Goal: Task Accomplishment & Management: Manage account settings

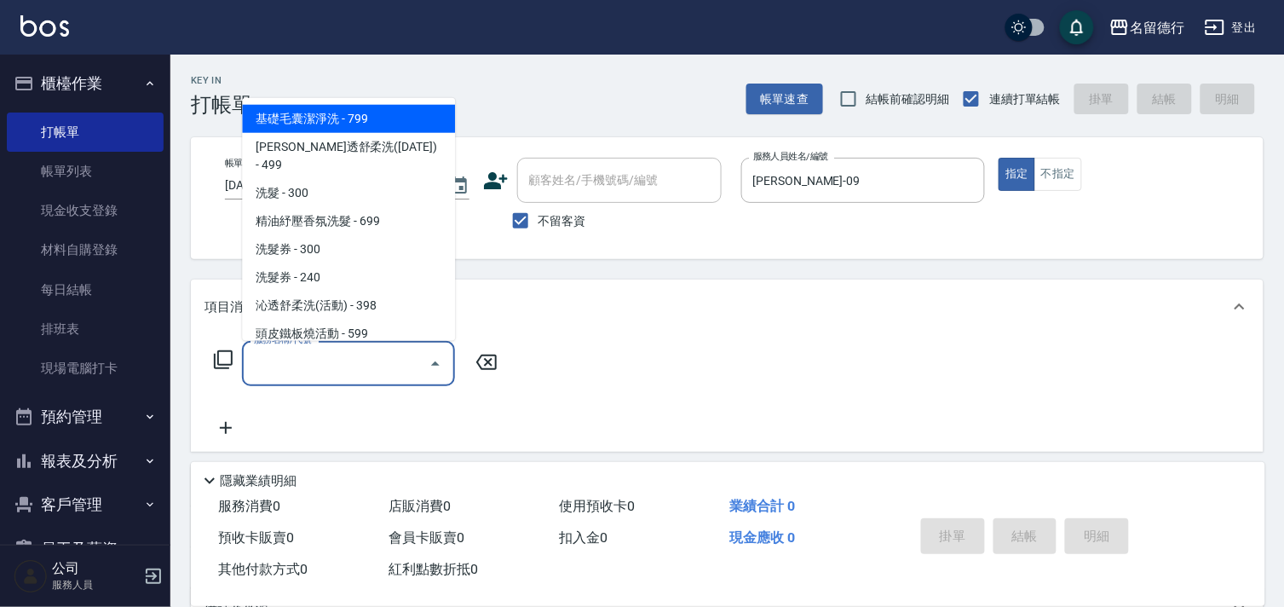
click at [274, 369] on input "服務名稱/代號" at bounding box center [336, 364] width 172 height 30
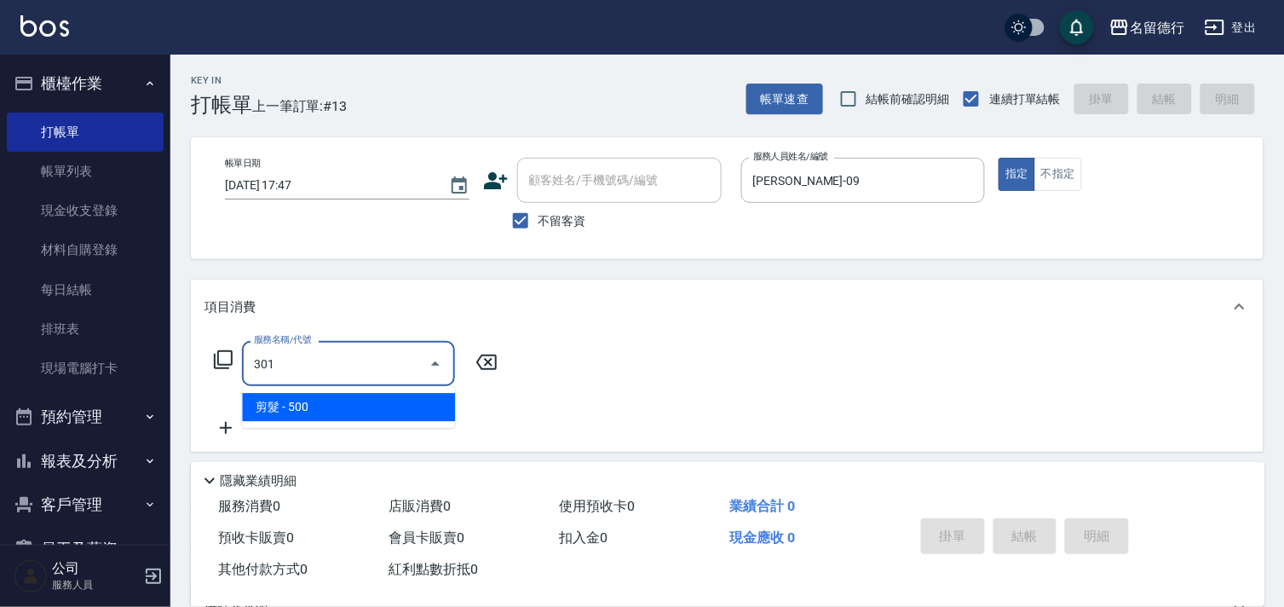
click at [301, 409] on span "剪髮 - 500" at bounding box center [348, 407] width 213 height 28
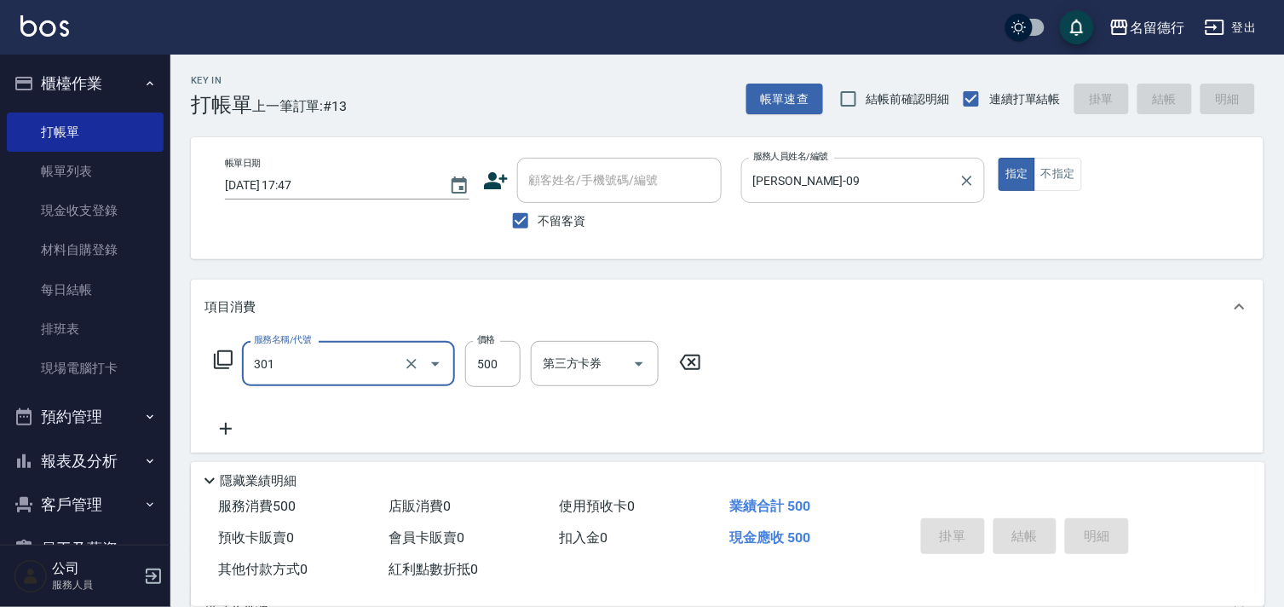
type input "301"
type input "2025/08/24 19:39"
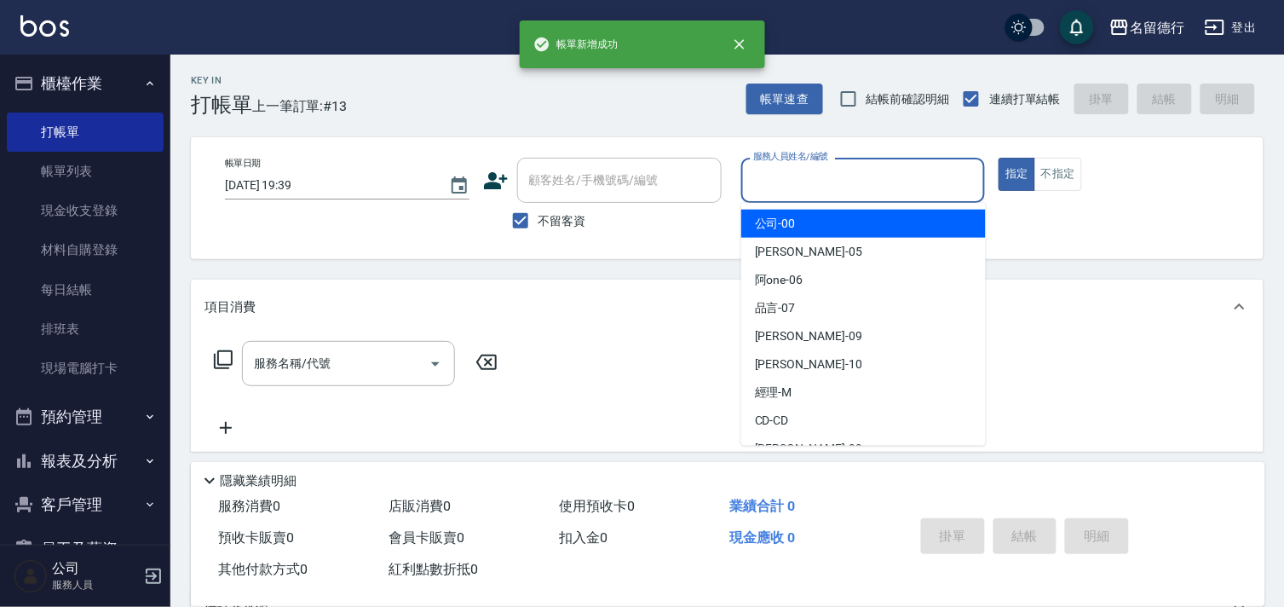
click at [779, 180] on input "服務人員姓名/編號" at bounding box center [863, 180] width 229 height 30
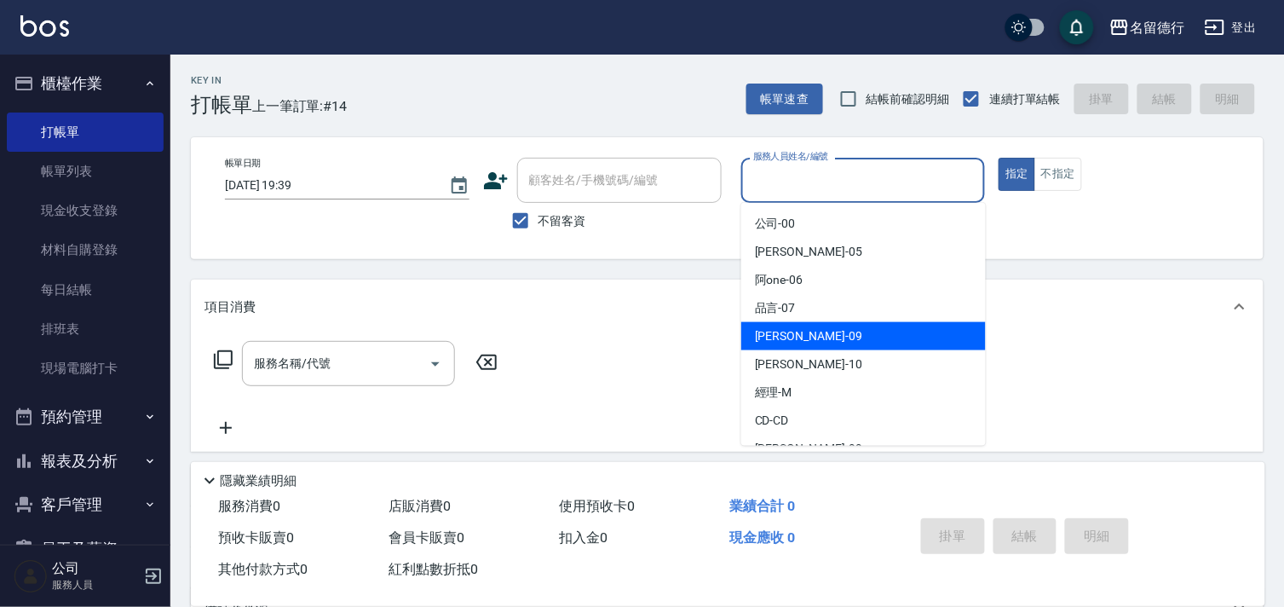
click at [757, 341] on span "TINA -09" at bounding box center [808, 336] width 107 height 18
type input "TINA-09"
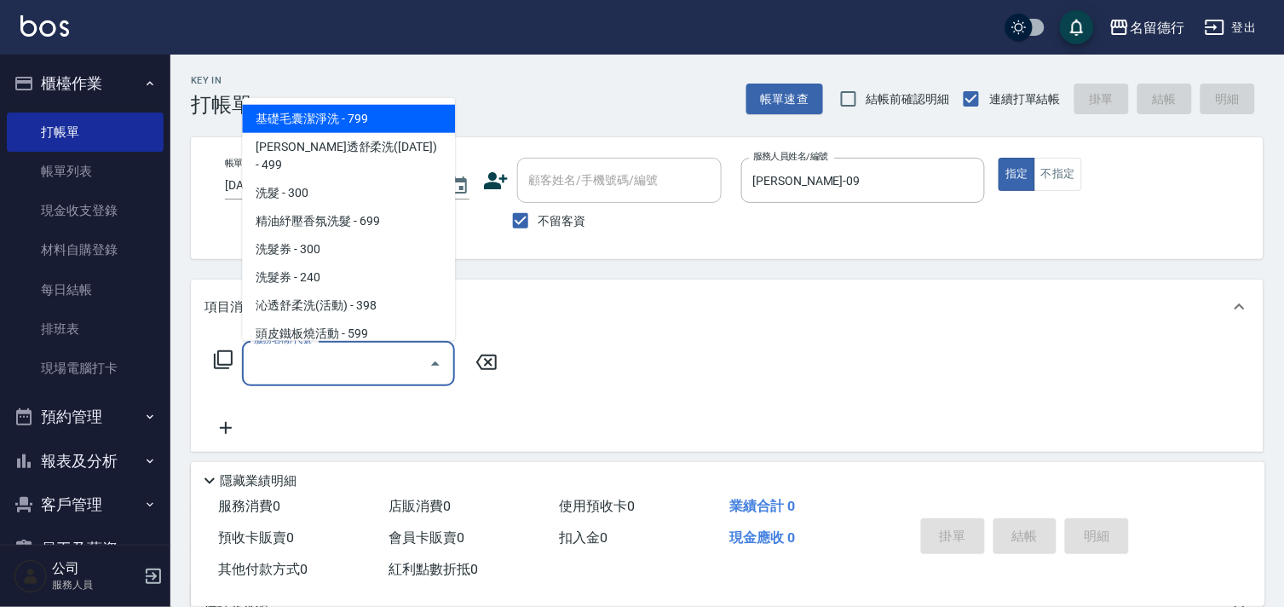
click at [350, 368] on input "服務名稱/代號" at bounding box center [336, 364] width 172 height 30
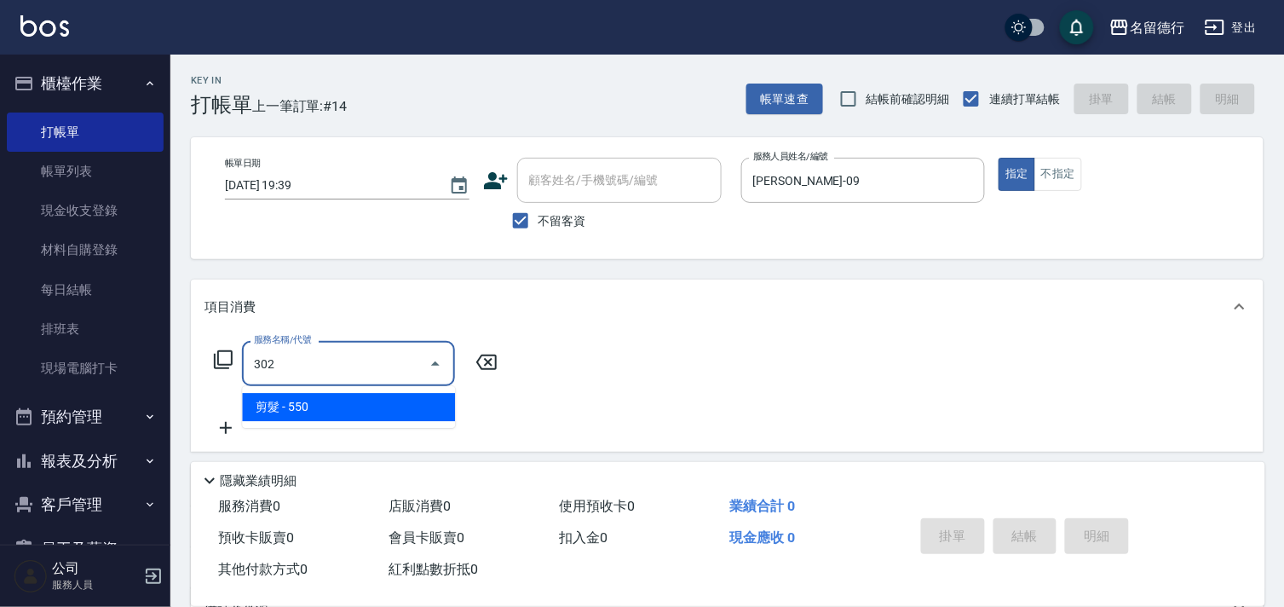
click at [341, 410] on span "剪髮 - 550" at bounding box center [348, 407] width 213 height 28
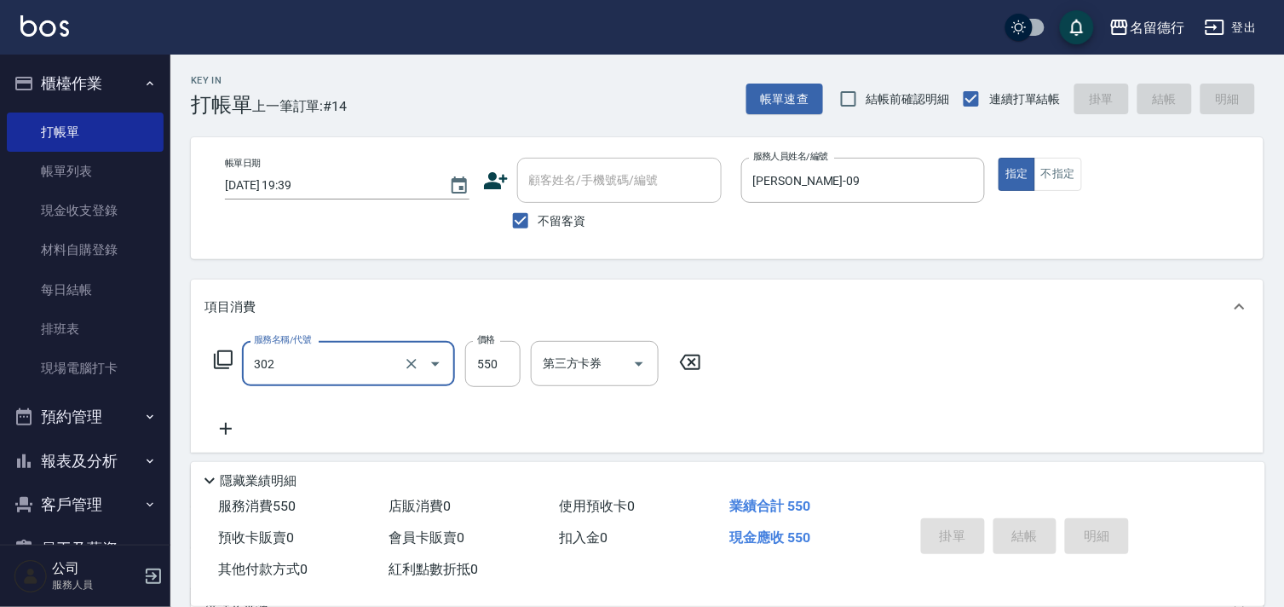
type input "302"
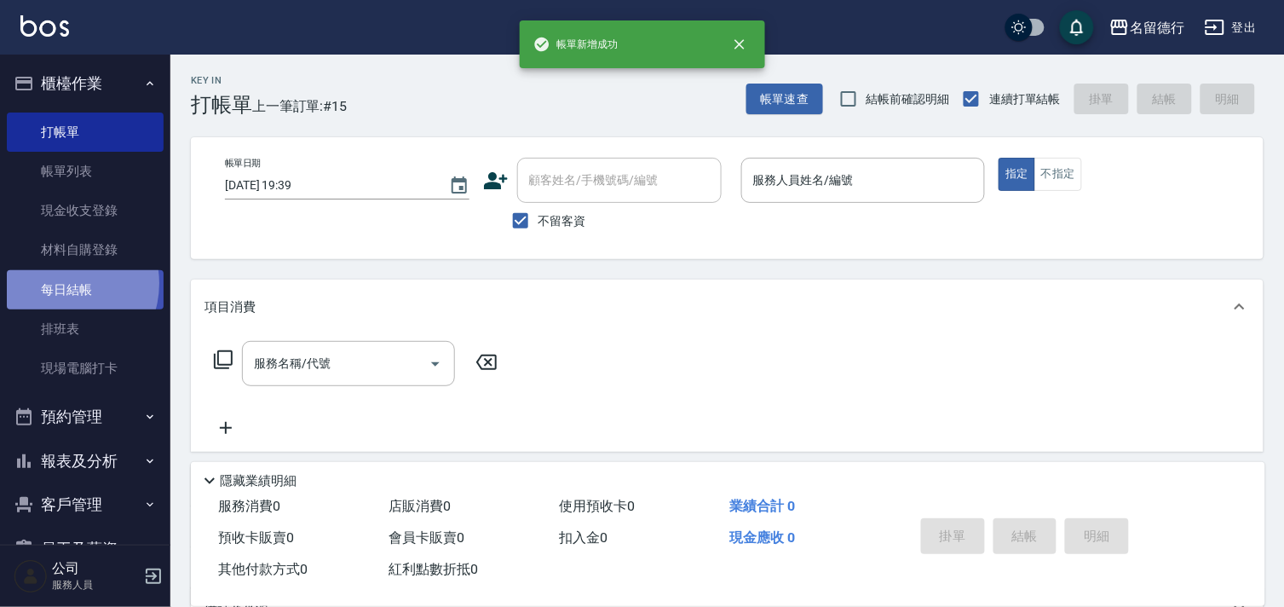
click at [64, 283] on link "每日結帳" at bounding box center [85, 289] width 157 height 39
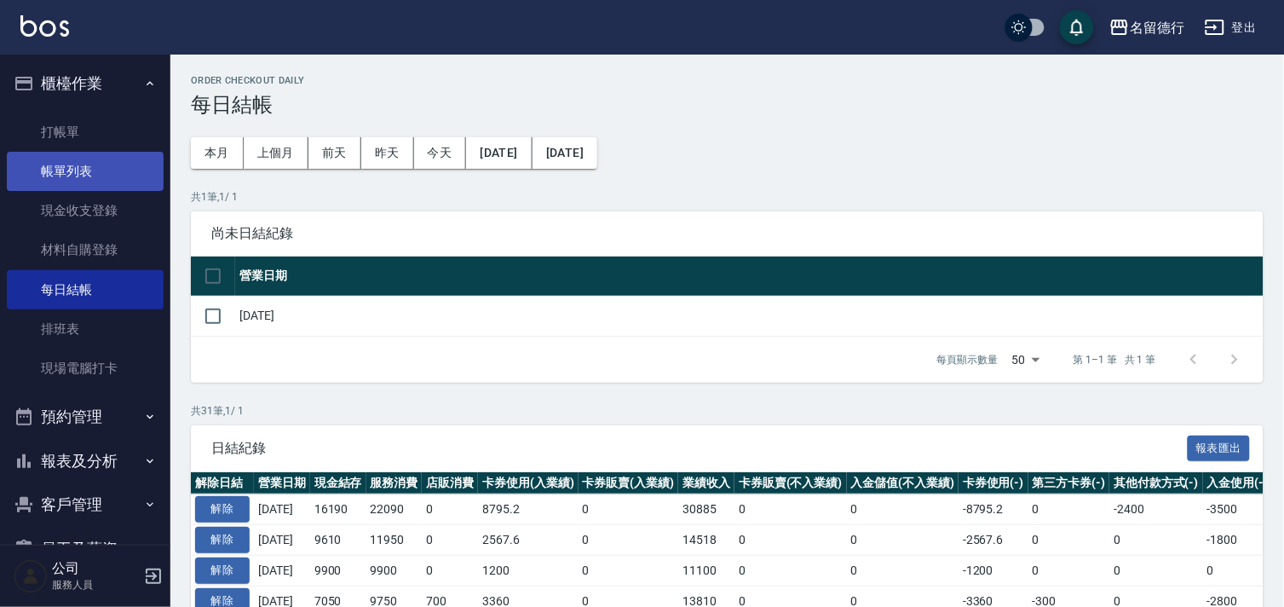
click at [61, 168] on link "帳單列表" at bounding box center [85, 171] width 157 height 39
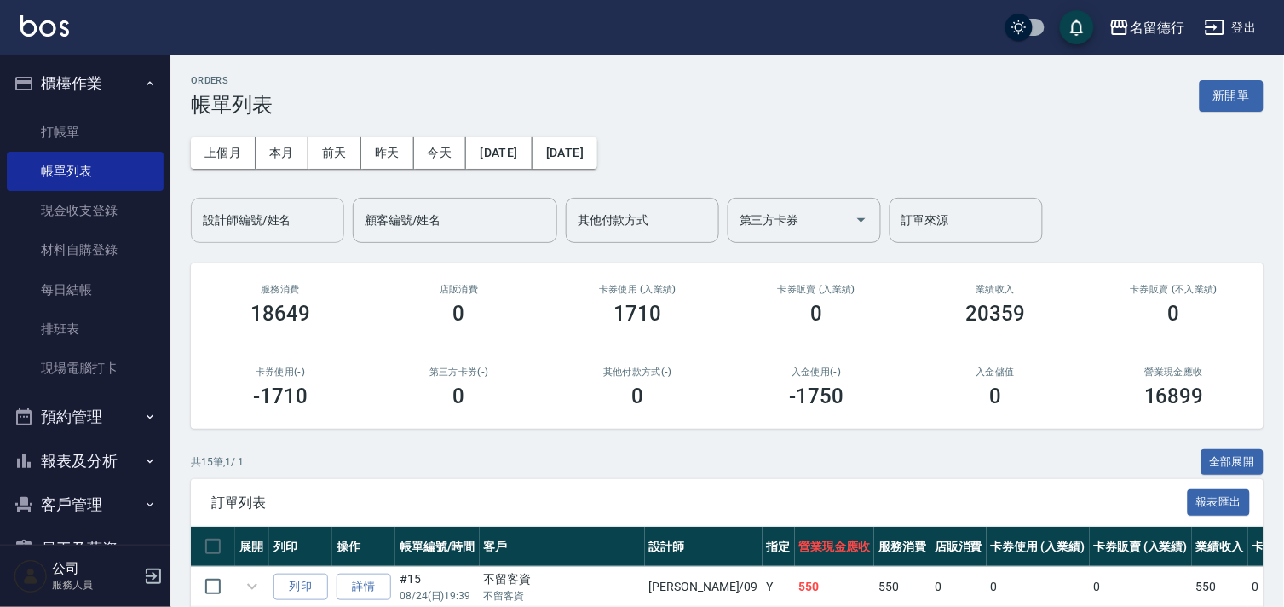
click at [245, 209] on input "設計師編號/姓名" at bounding box center [268, 220] width 138 height 30
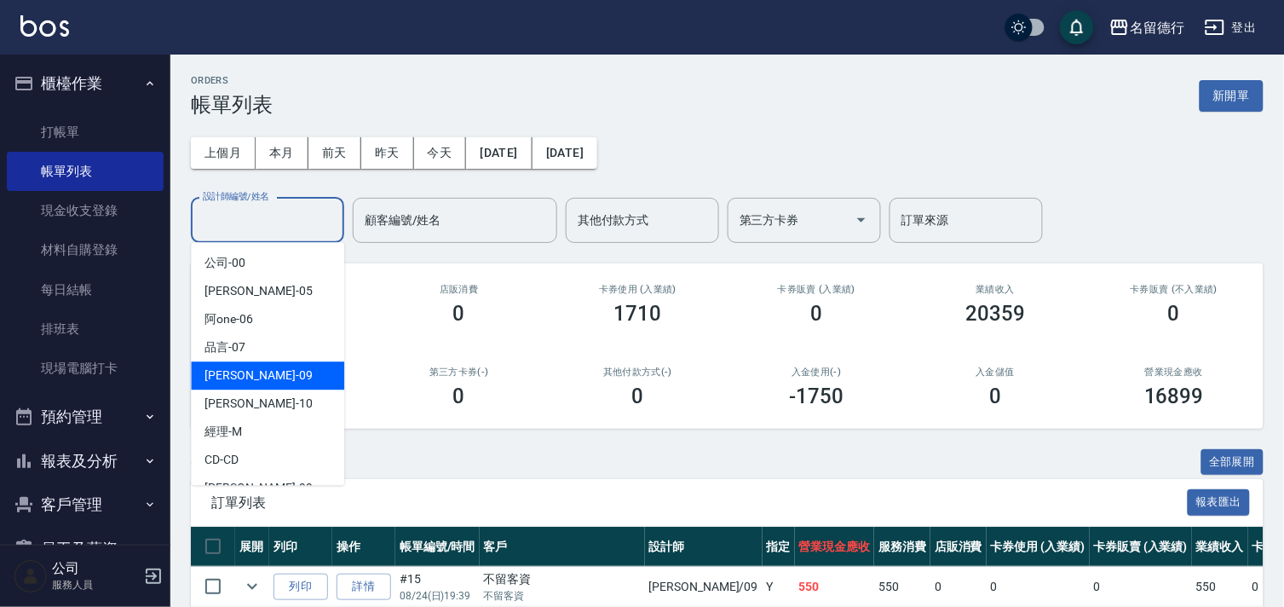
click at [232, 384] on span "TINA -09" at bounding box center [258, 375] width 107 height 18
click at [251, 226] on input "TINA-09" at bounding box center [255, 220] width 112 height 30
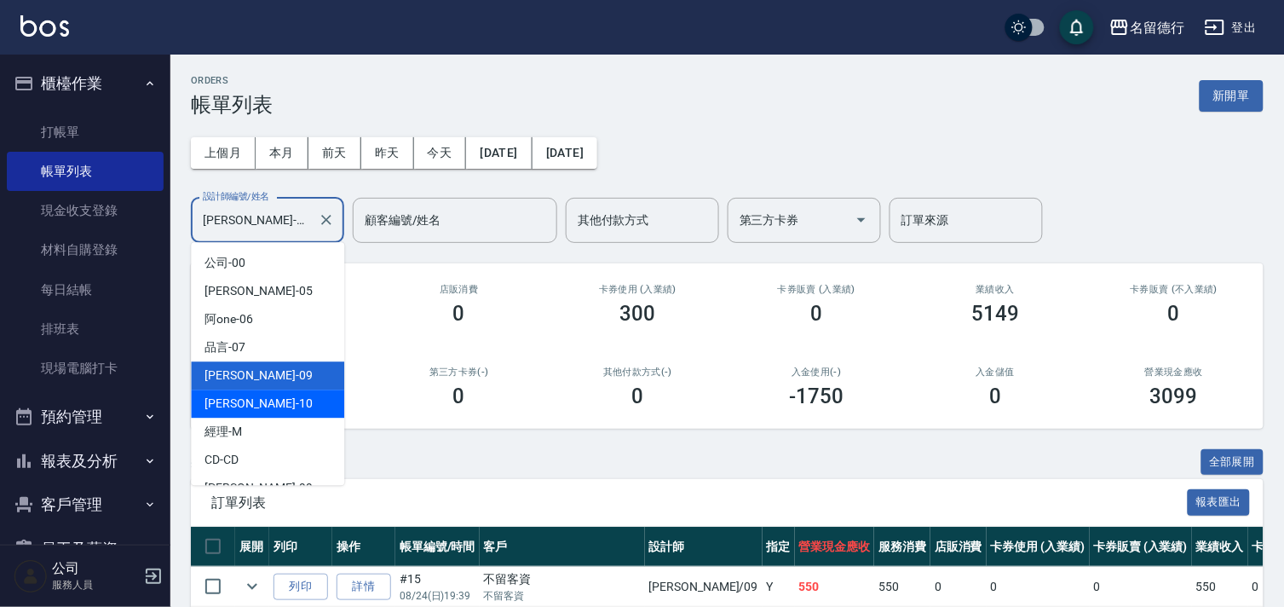
click at [234, 407] on span "婉如 -10" at bounding box center [258, 404] width 107 height 18
type input "婉如-10"
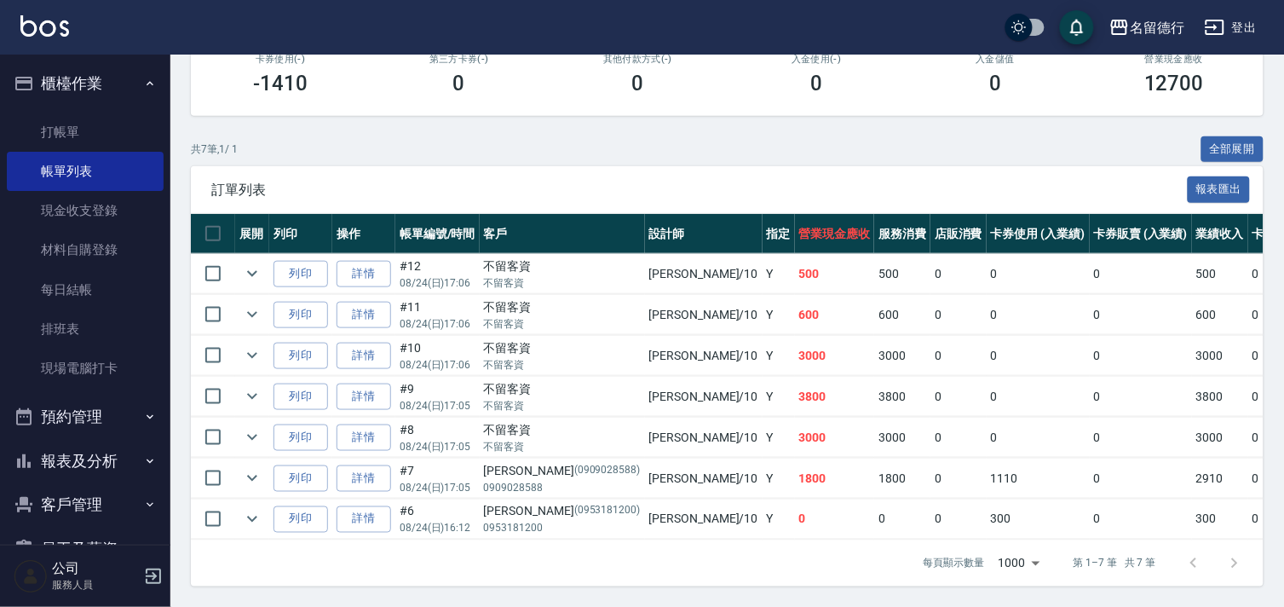
scroll to position [328, 0]
click at [57, 282] on link "每日結帳" at bounding box center [85, 289] width 157 height 39
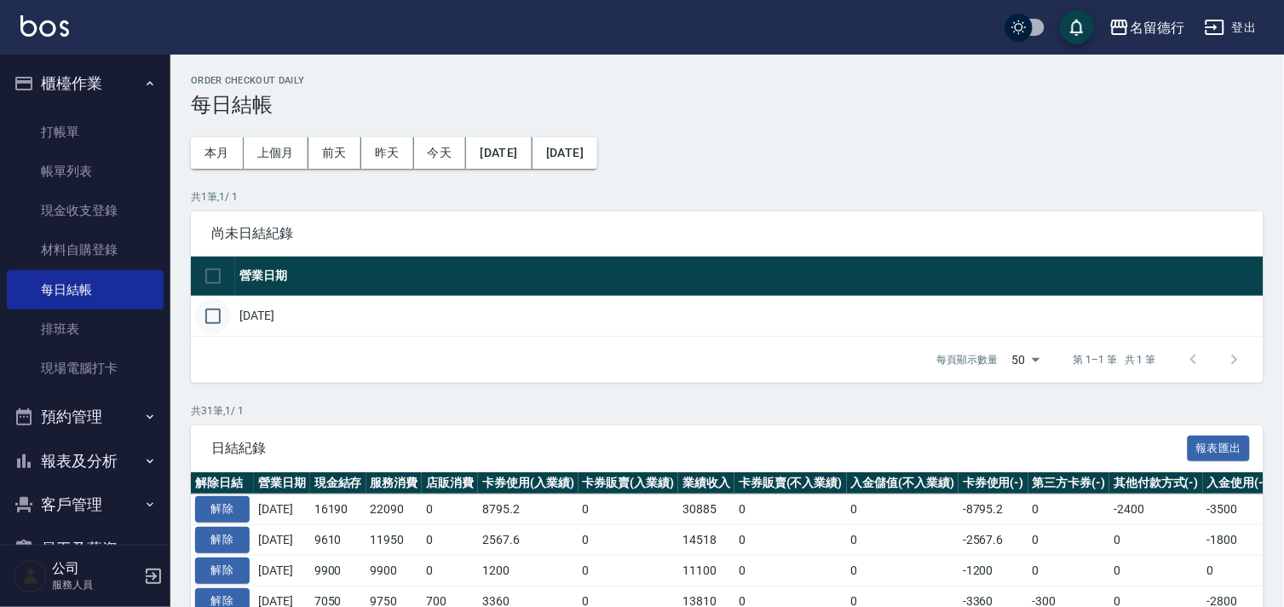
click at [216, 317] on input "checkbox" at bounding box center [213, 316] width 36 height 36
checkbox input "true"
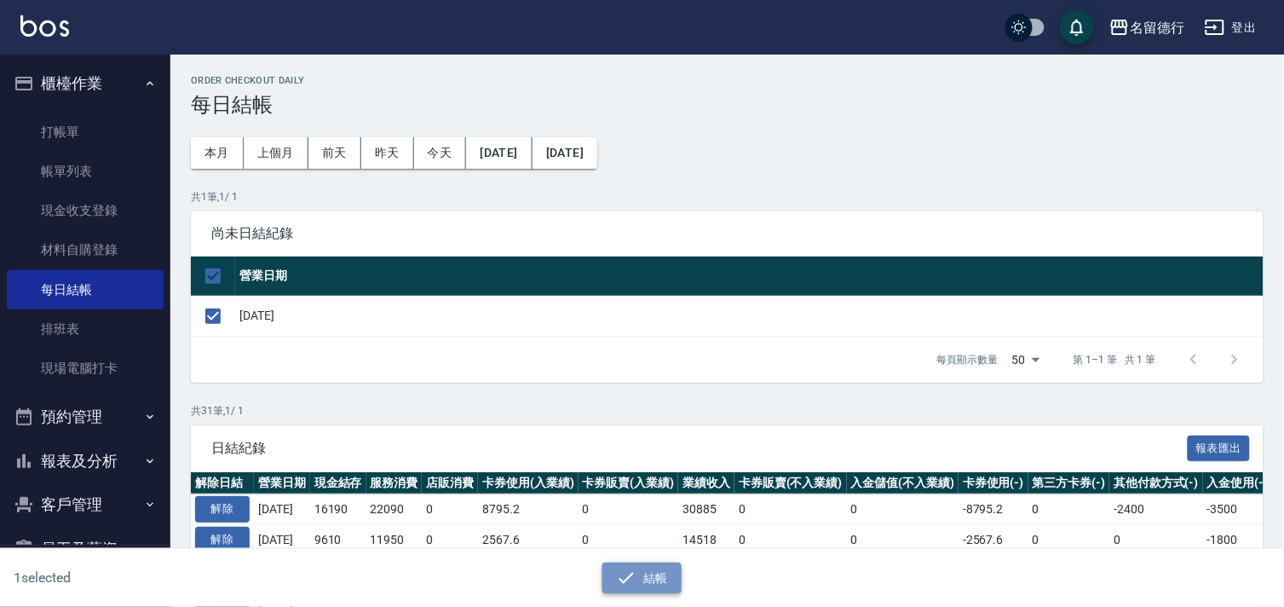
click at [636, 576] on icon "button" at bounding box center [626, 578] width 20 height 20
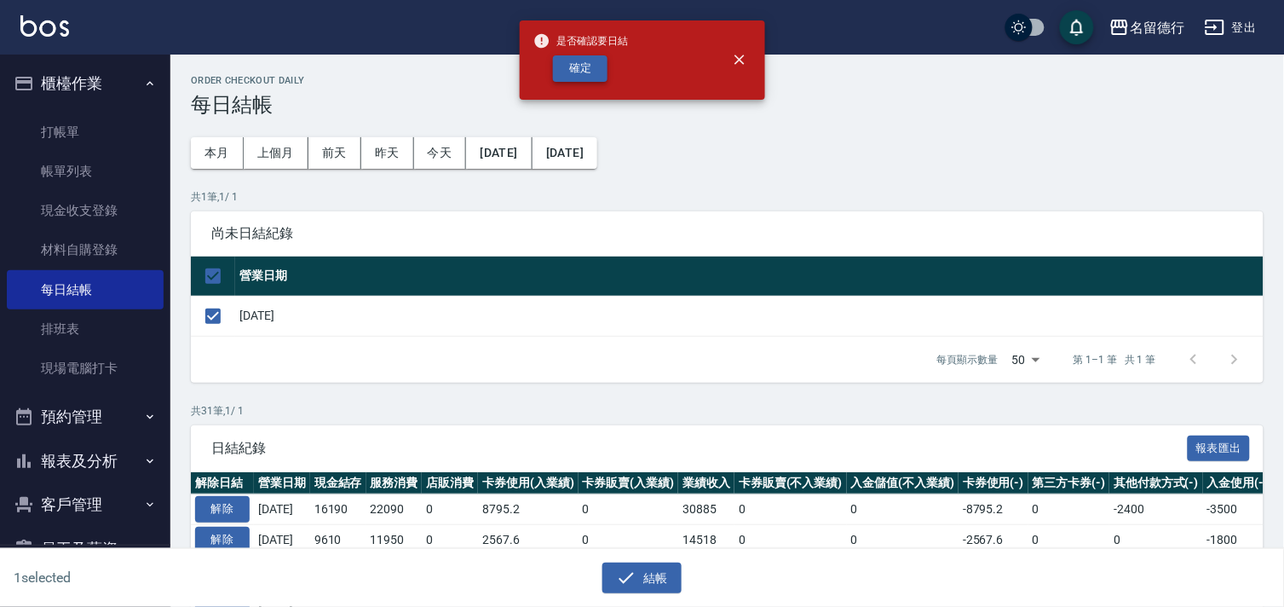
click at [581, 57] on button "確定" at bounding box center [580, 68] width 55 height 26
checkbox input "false"
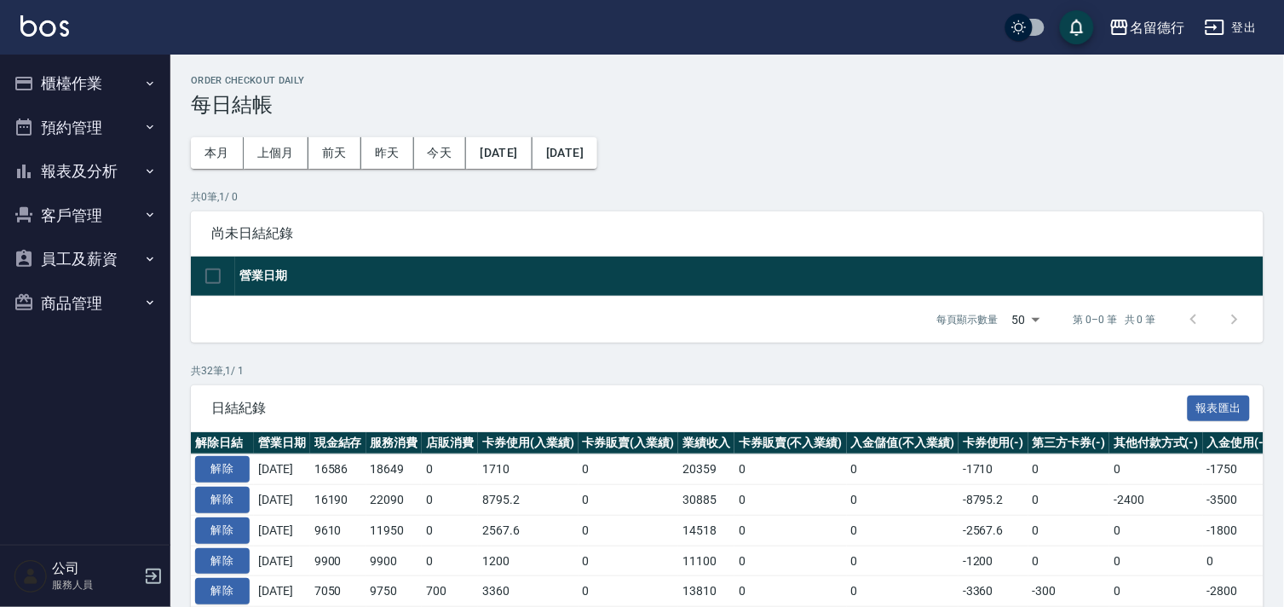
click at [91, 177] on button "報表及分析" at bounding box center [85, 171] width 157 height 44
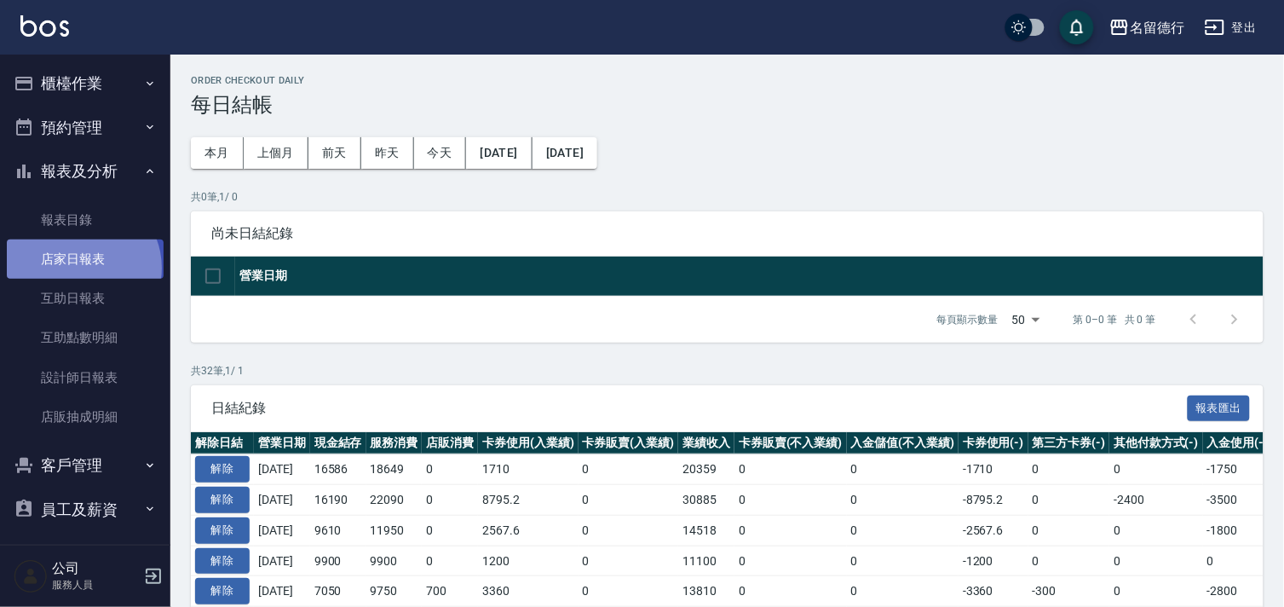
click at [78, 268] on link "店家日報表" at bounding box center [85, 258] width 157 height 39
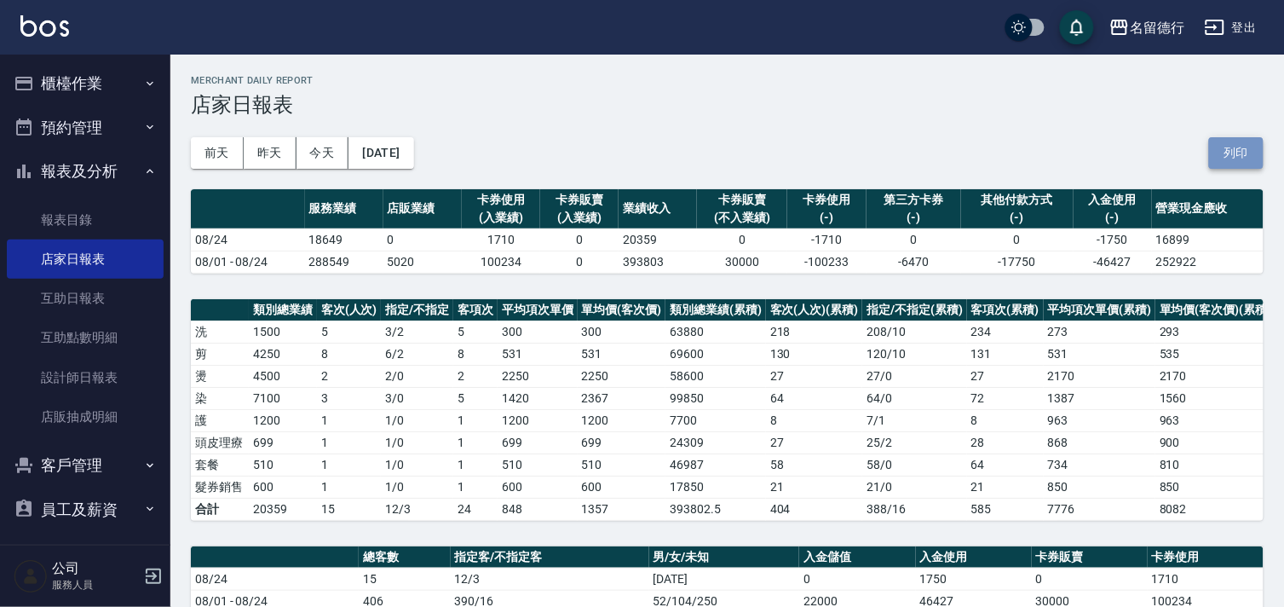
click at [1232, 159] on button "列印" at bounding box center [1236, 153] width 55 height 32
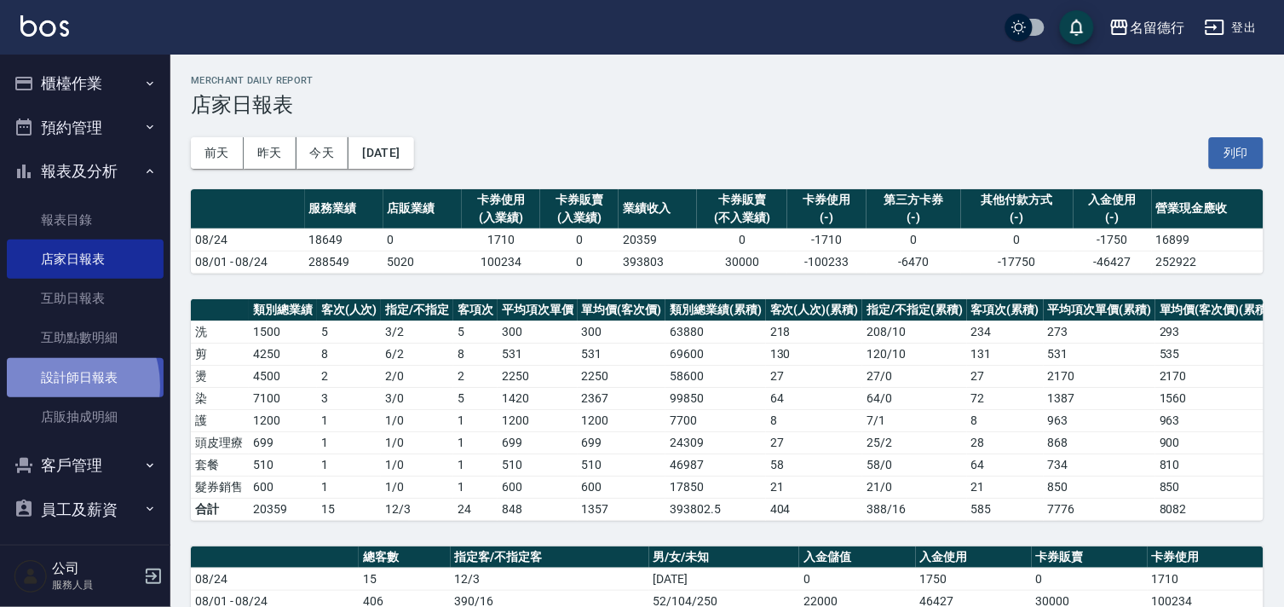
click at [56, 385] on link "設計師日報表" at bounding box center [85, 377] width 157 height 39
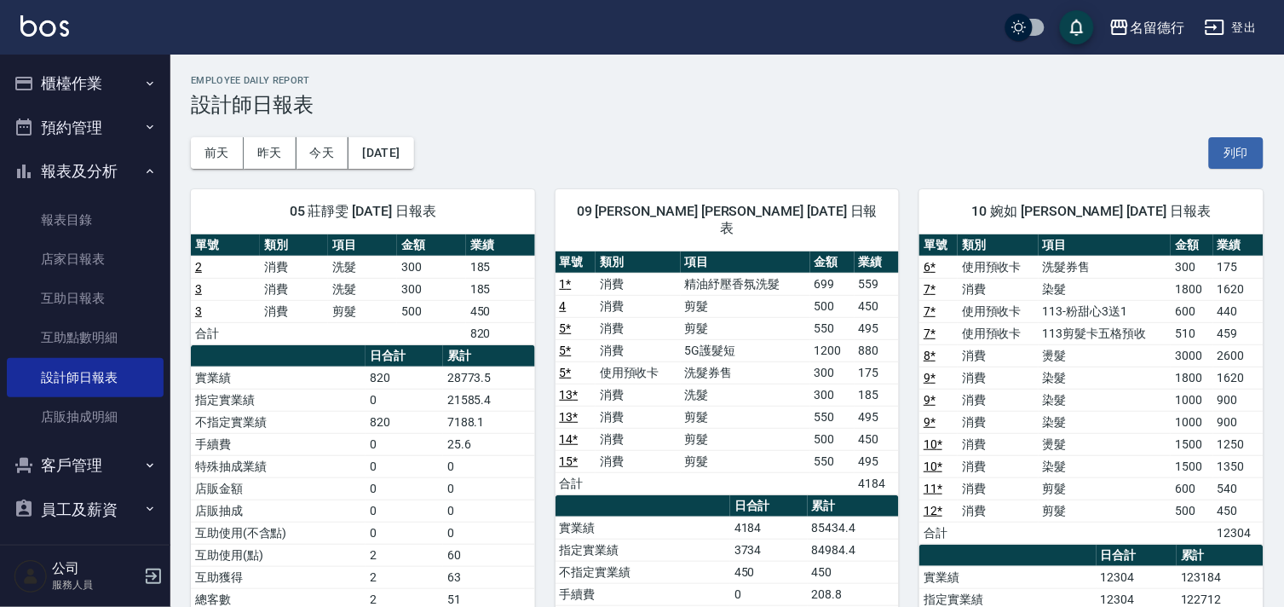
click at [1250, 120] on div "前天 昨天 今天 [DATE] 列印" at bounding box center [727, 153] width 1073 height 72
click at [1236, 165] on button "列印" at bounding box center [1236, 153] width 55 height 32
